Goal: Transaction & Acquisition: Purchase product/service

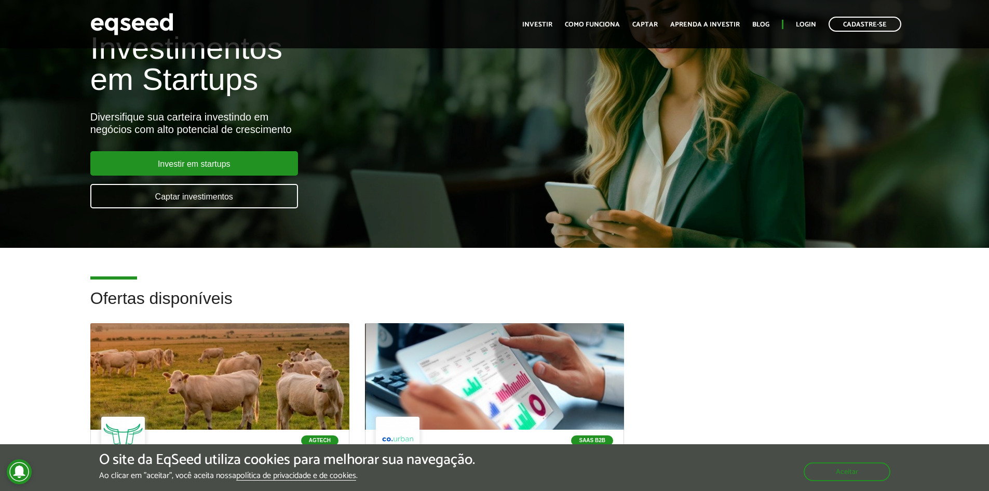
scroll to position [52, 0]
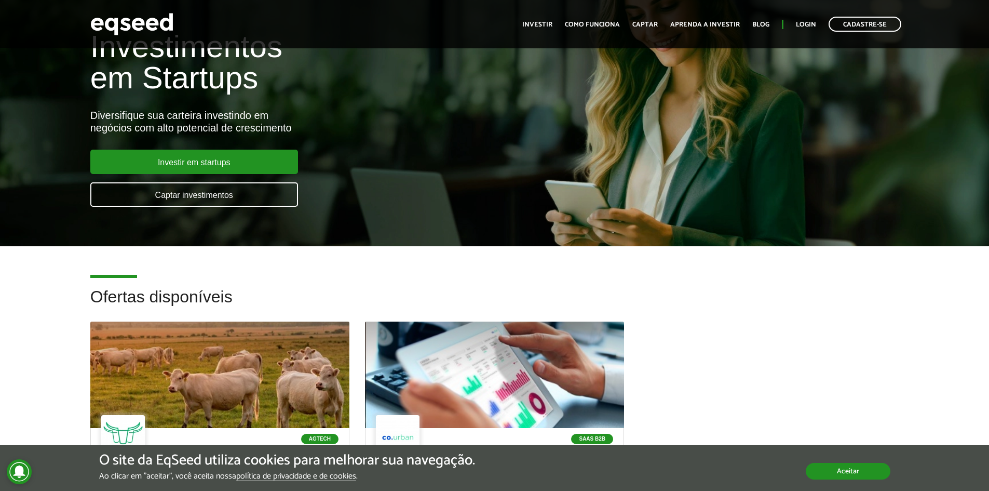
click at [861, 467] on button "Aceitar" at bounding box center [848, 471] width 85 height 17
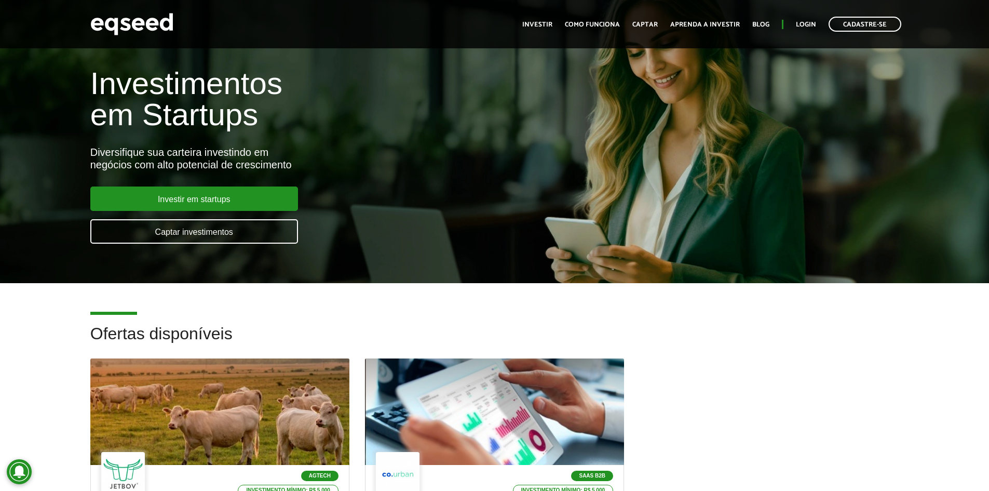
scroll to position [0, 0]
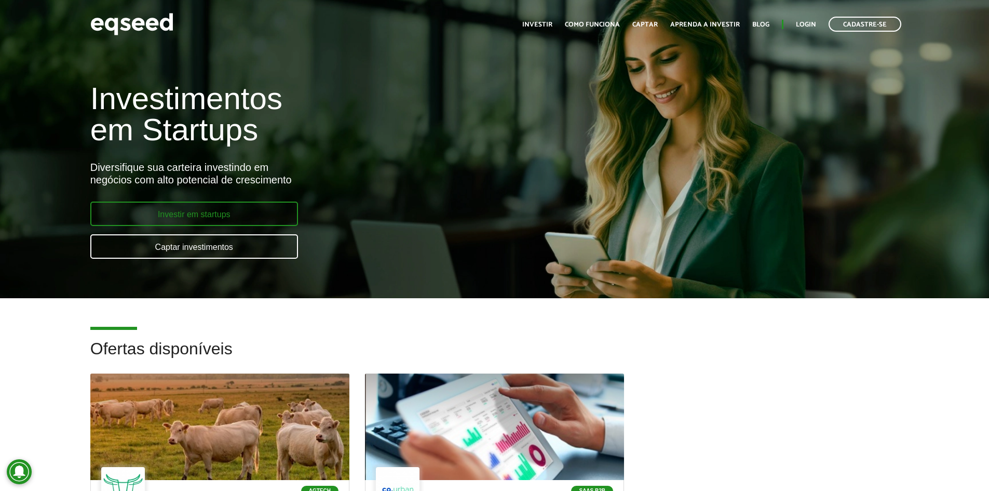
click at [192, 222] on link "Investir em startups" at bounding box center [194, 213] width 208 height 24
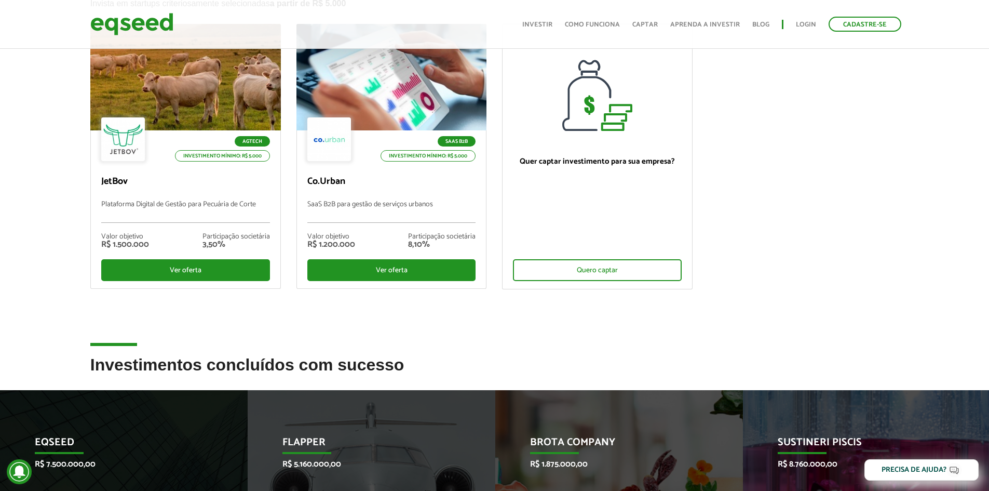
scroll to position [104, 0]
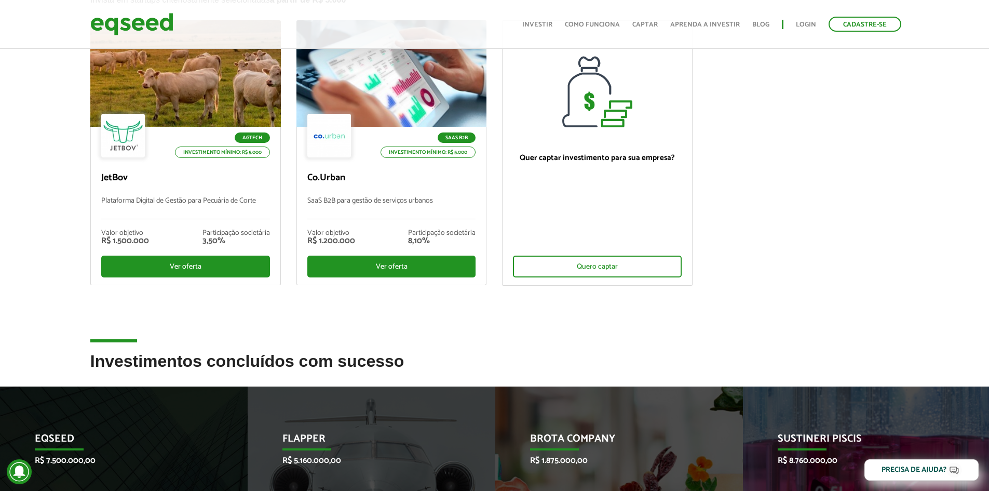
click at [230, 368] on h2 "Investimentos concluídos com sucesso" at bounding box center [494, 369] width 809 height 34
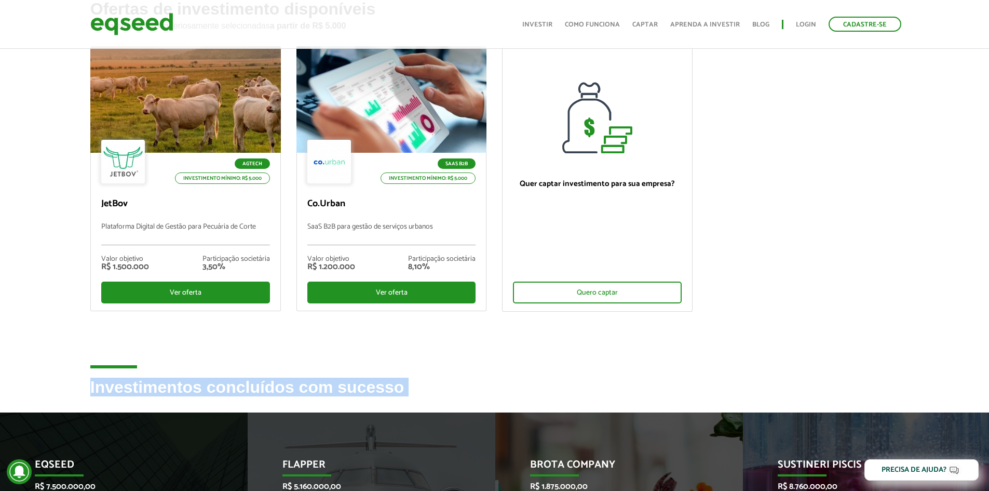
scroll to position [52, 0]
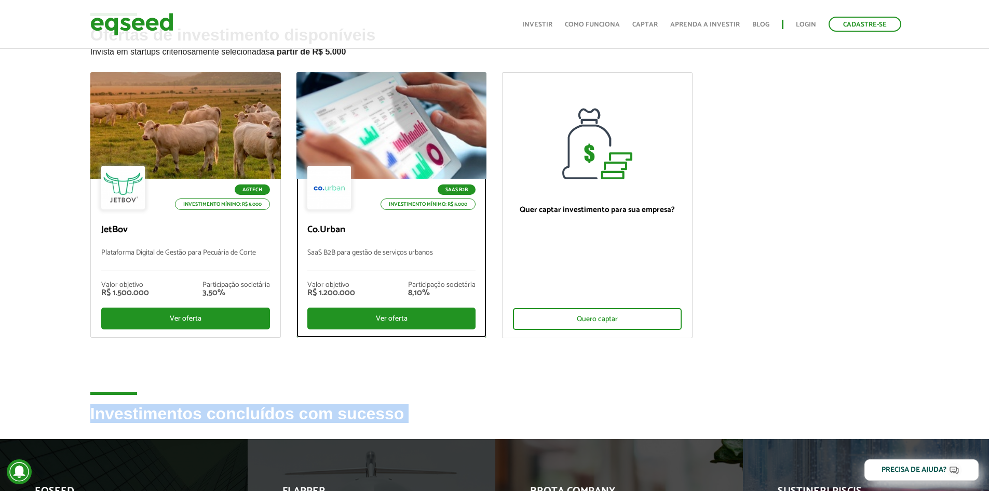
click at [403, 162] on div at bounding box center [391, 126] width 228 height 128
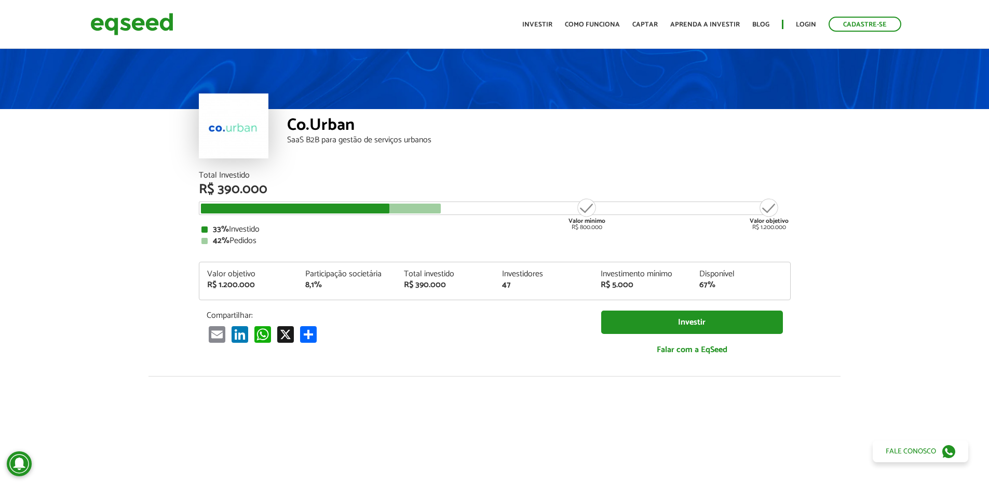
click at [246, 230] on div "33% Investido" at bounding box center [494, 229] width 587 height 8
click at [767, 226] on div "Valor objetivo R$ 1.200.000" at bounding box center [769, 213] width 39 height 33
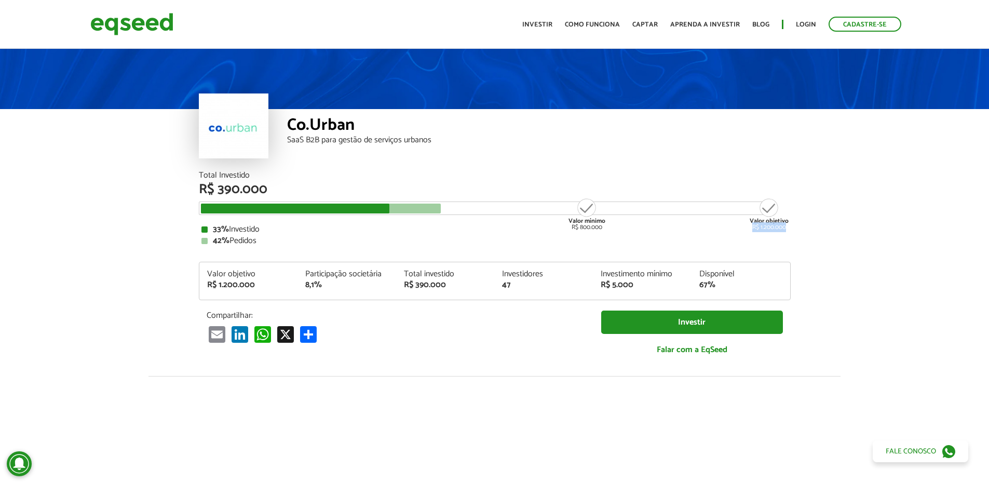
click at [767, 226] on div "Valor objetivo R$ 1.200.000" at bounding box center [769, 213] width 39 height 33
click at [558, 334] on div "Email LinkedIn WhatsApp X Partilhar" at bounding box center [396, 334] width 379 height 17
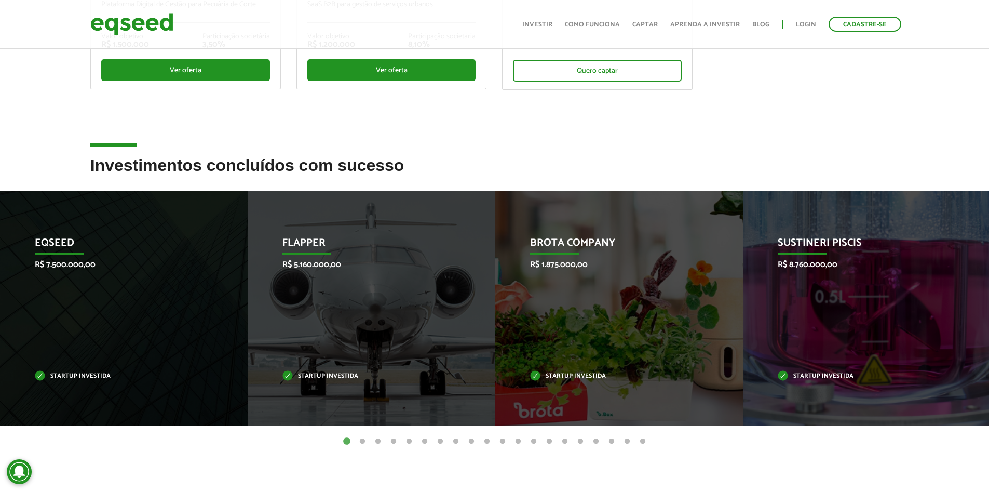
scroll to position [312, 0]
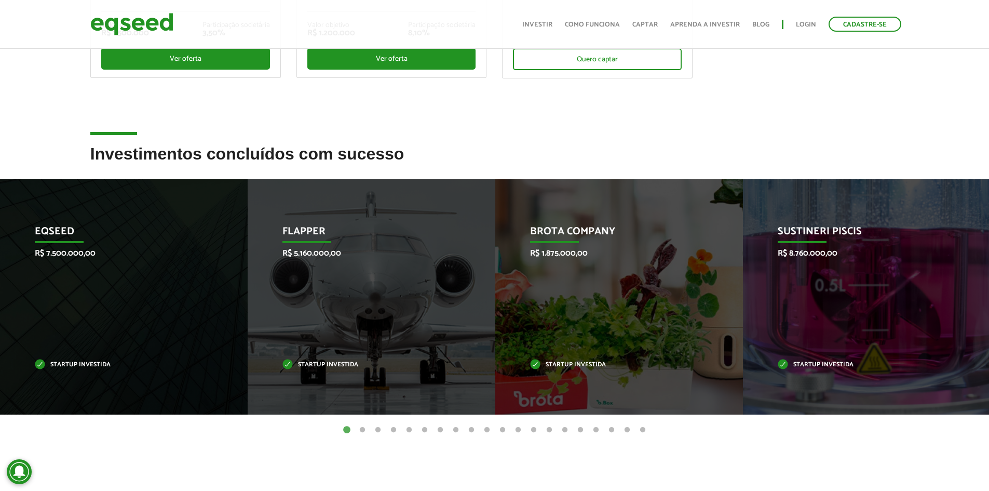
click at [360, 430] on button "2" at bounding box center [362, 430] width 10 height 10
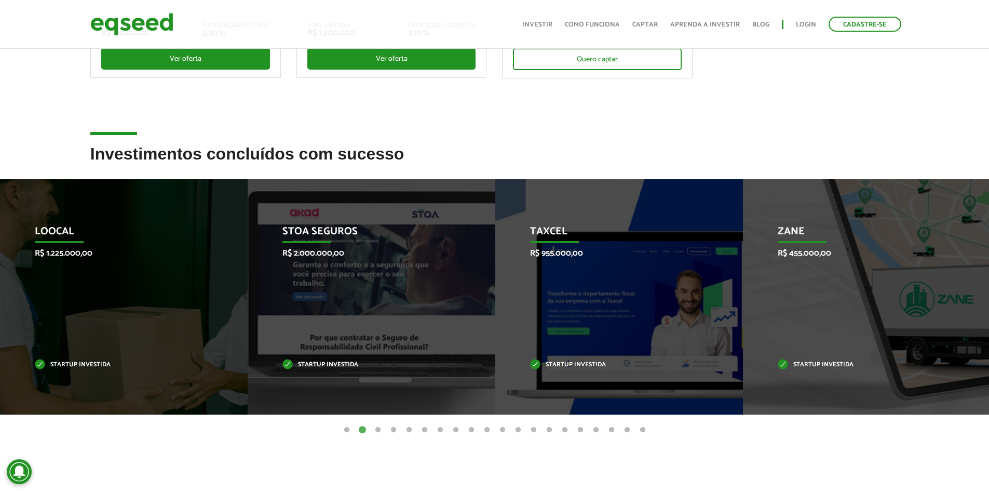
click at [376, 429] on button "3" at bounding box center [378, 430] width 10 height 10
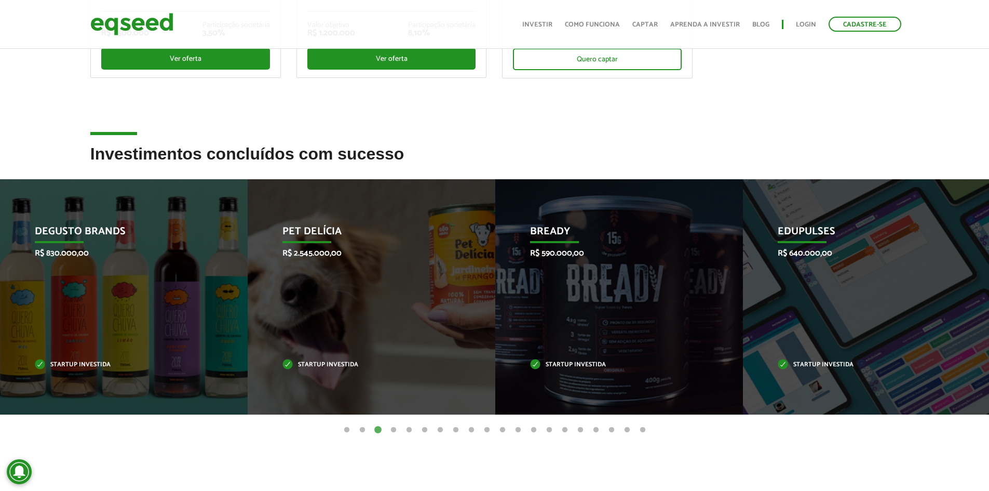
click at [392, 431] on button "4" at bounding box center [393, 430] width 10 height 10
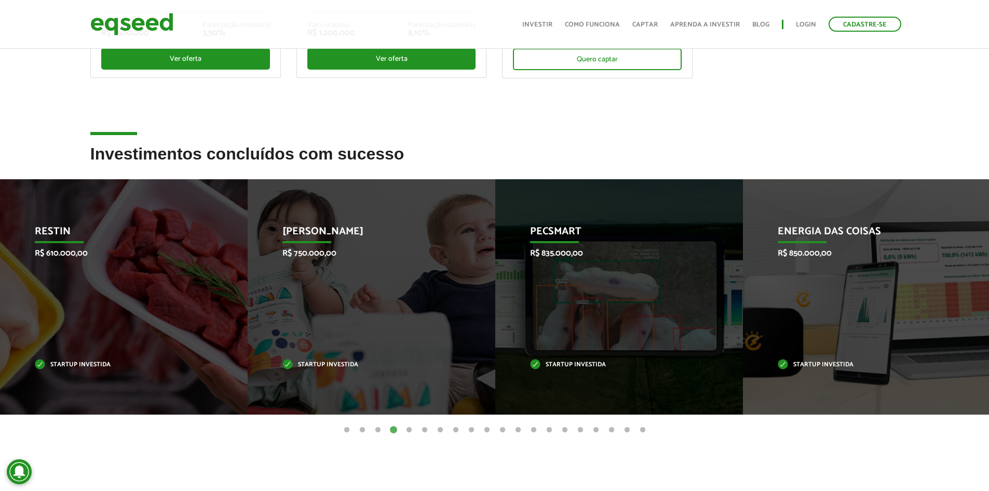
click at [412, 429] on button "5" at bounding box center [409, 430] width 10 height 10
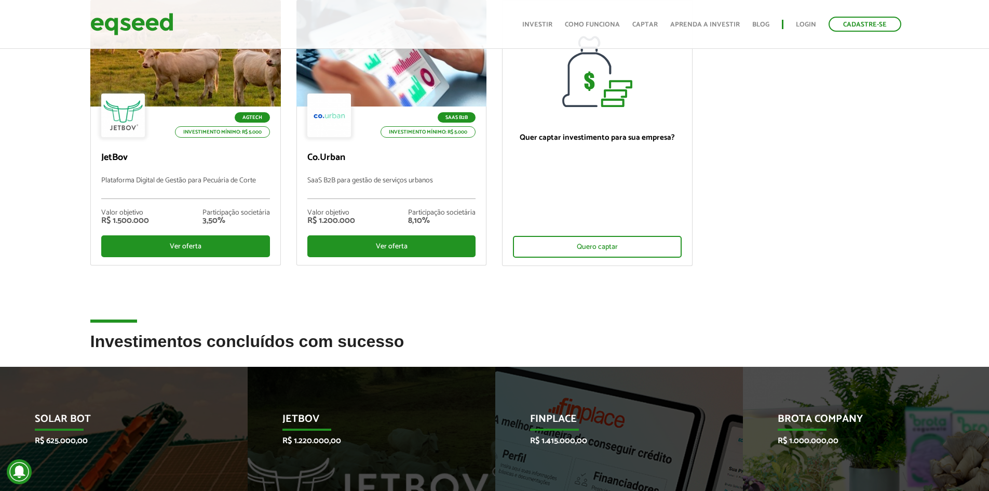
scroll to position [0, 0]
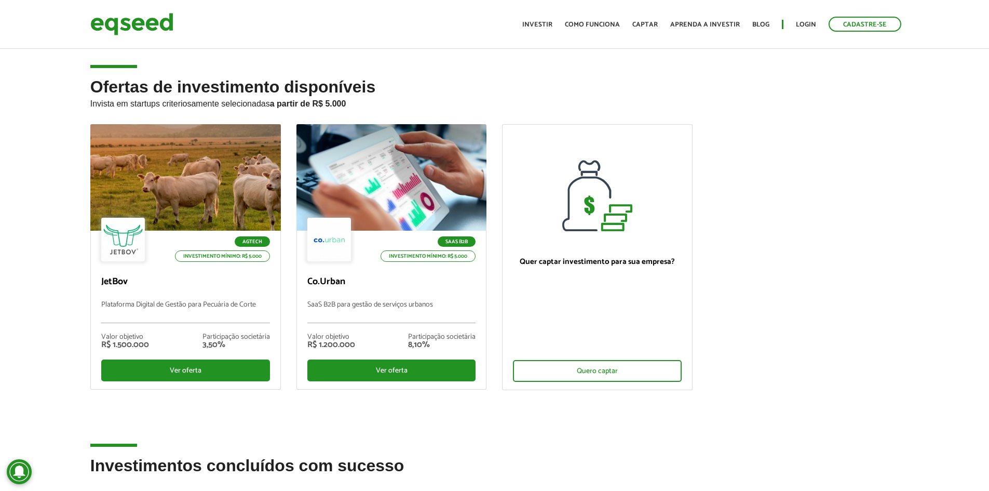
click at [396, 88] on h2 "Ofertas de investimento disponíveis Invista em startups criteriosamente selecio…" at bounding box center [494, 101] width 809 height 46
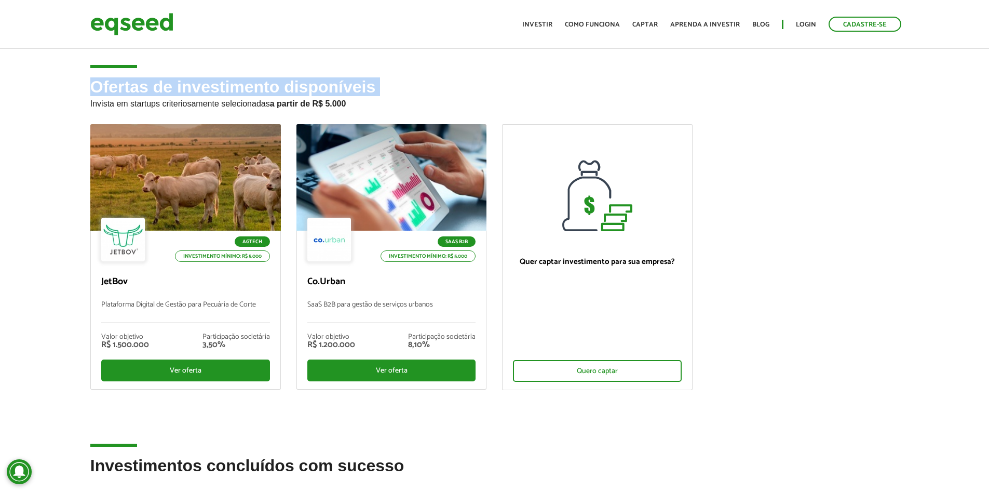
click at [396, 88] on h2 "Ofertas de investimento disponíveis Invista em startups criteriosamente selecio…" at bounding box center [494, 101] width 809 height 46
click at [396, 95] on h2 "Ofertas de investimento disponíveis Invista em startups criteriosamente selecio…" at bounding box center [494, 101] width 809 height 46
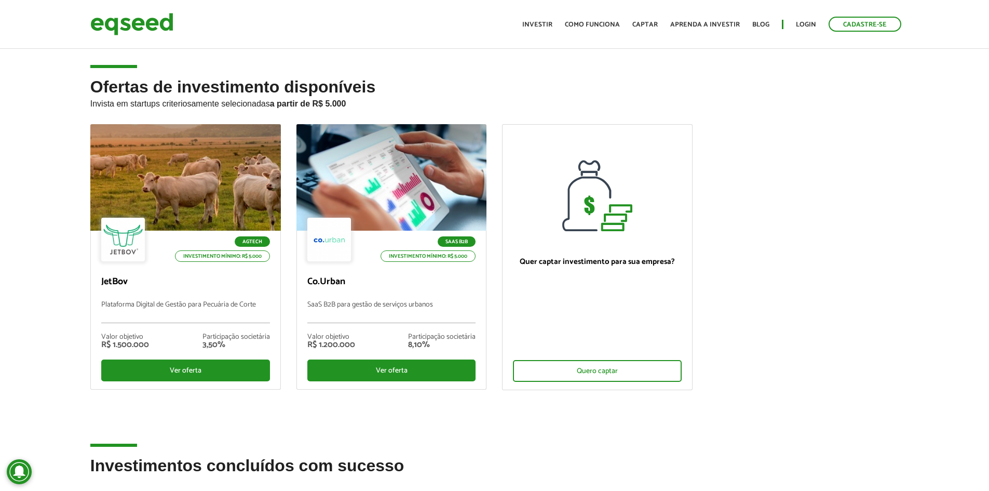
click at [761, 360] on ul "Agtech Investimento mínimo: R$ 5.000 JetBov Plataforma Digital de Gestão para P…" at bounding box center [495, 266] width 825 height 284
